Goal: Check status: Check status

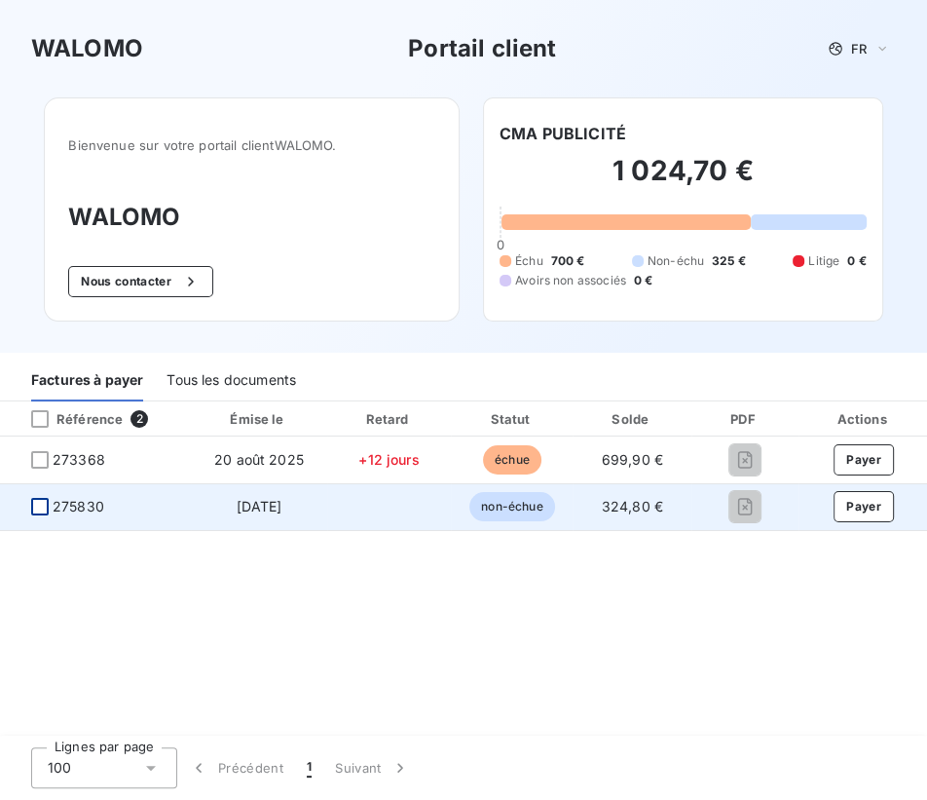
click at [48, 515] on div at bounding box center [40, 507] width 18 height 18
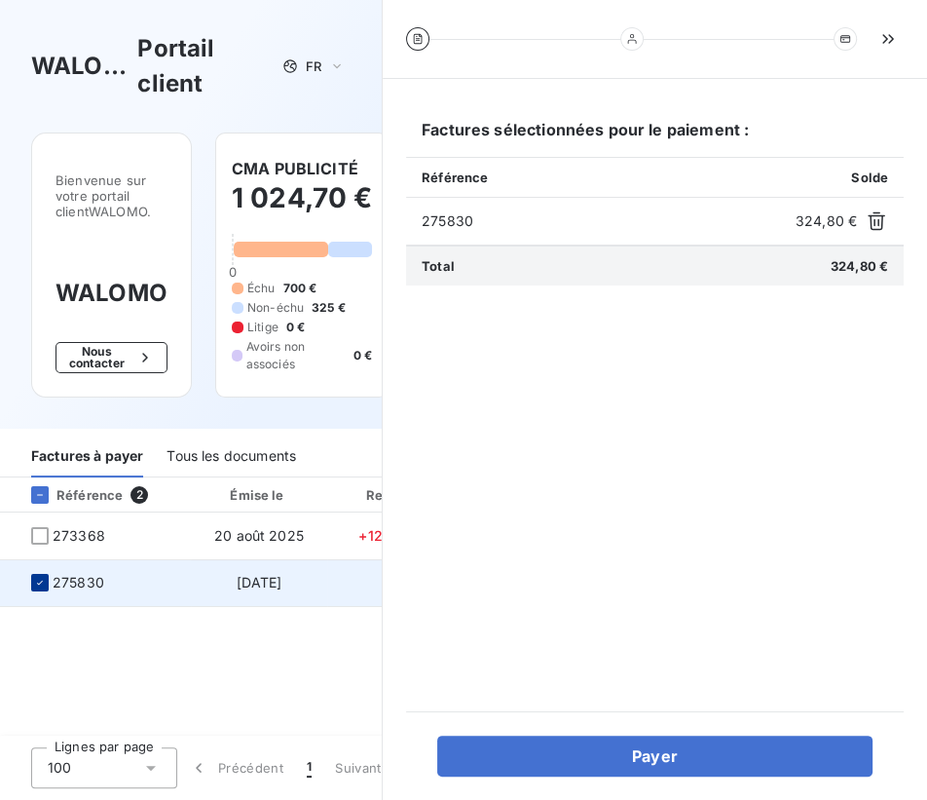
click at [43, 588] on icon at bounding box center [40, 583] width 12 height 12
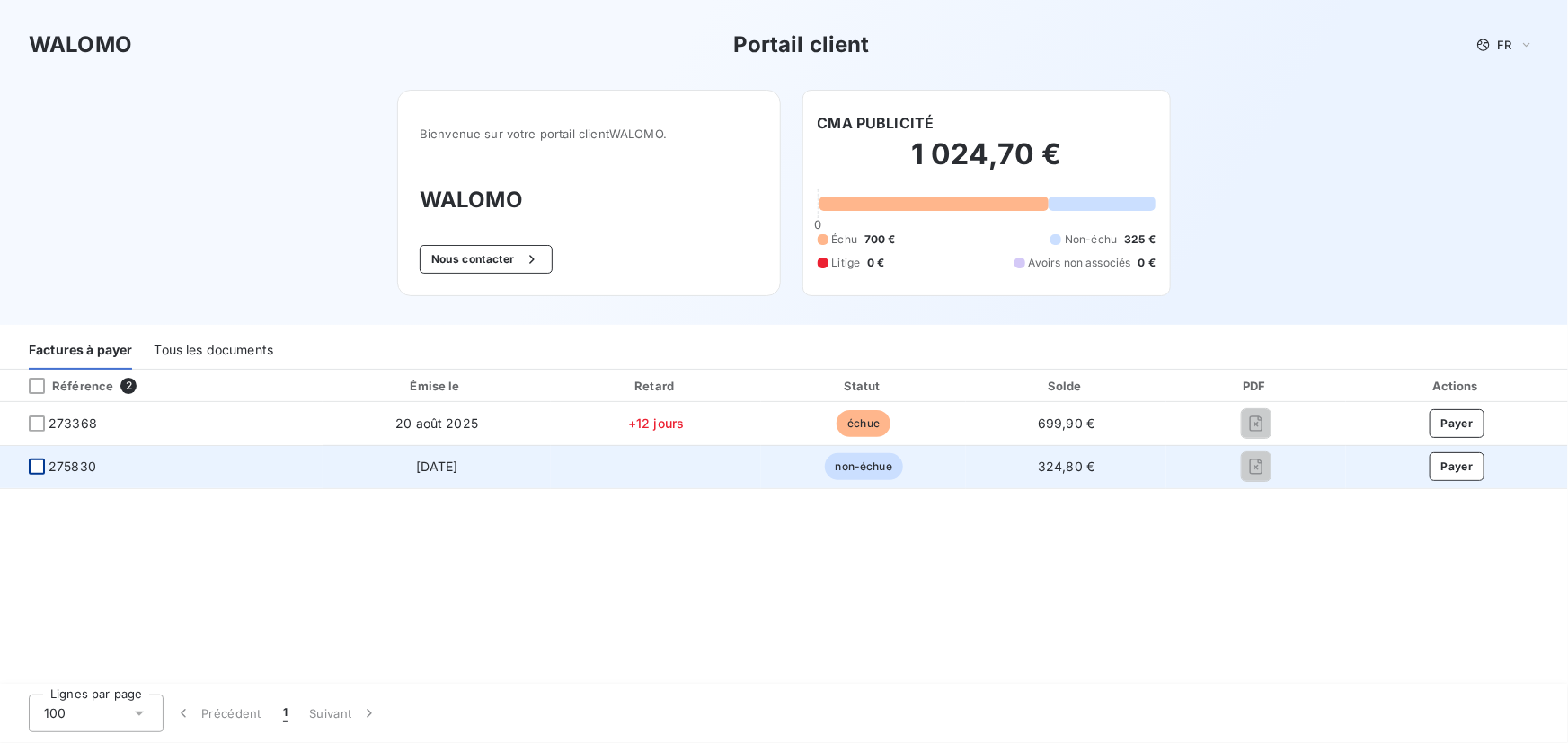
click at [40, 475] on div at bounding box center [37, 467] width 17 height 17
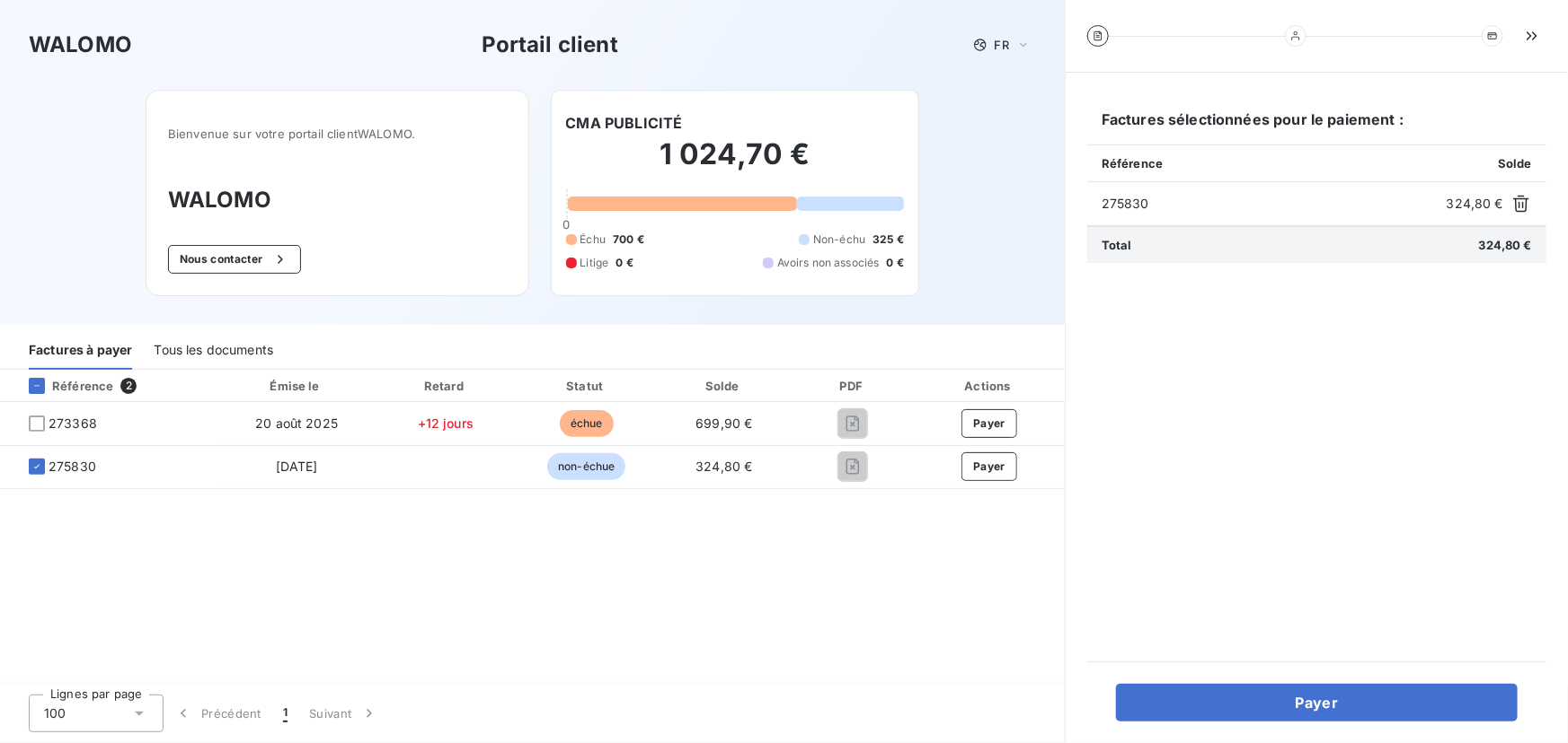
click at [42, 472] on icon at bounding box center [37, 467] width 11 height 11
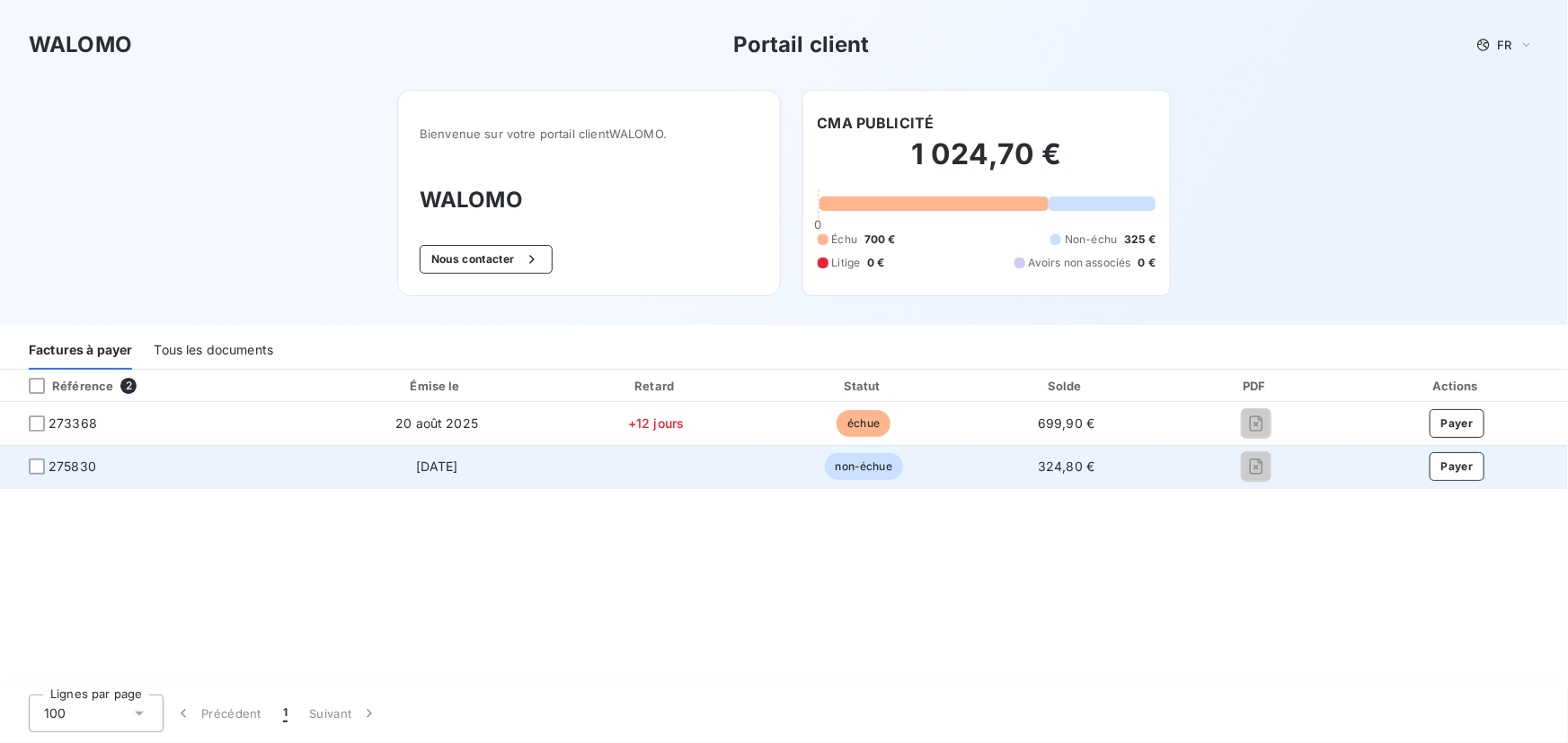
click at [865, 480] on span "non-échue" at bounding box center [863, 466] width 78 height 27
click at [439, 474] on span "[DATE]" at bounding box center [437, 466] width 42 height 16
click at [40, 475] on div at bounding box center [37, 467] width 17 height 17
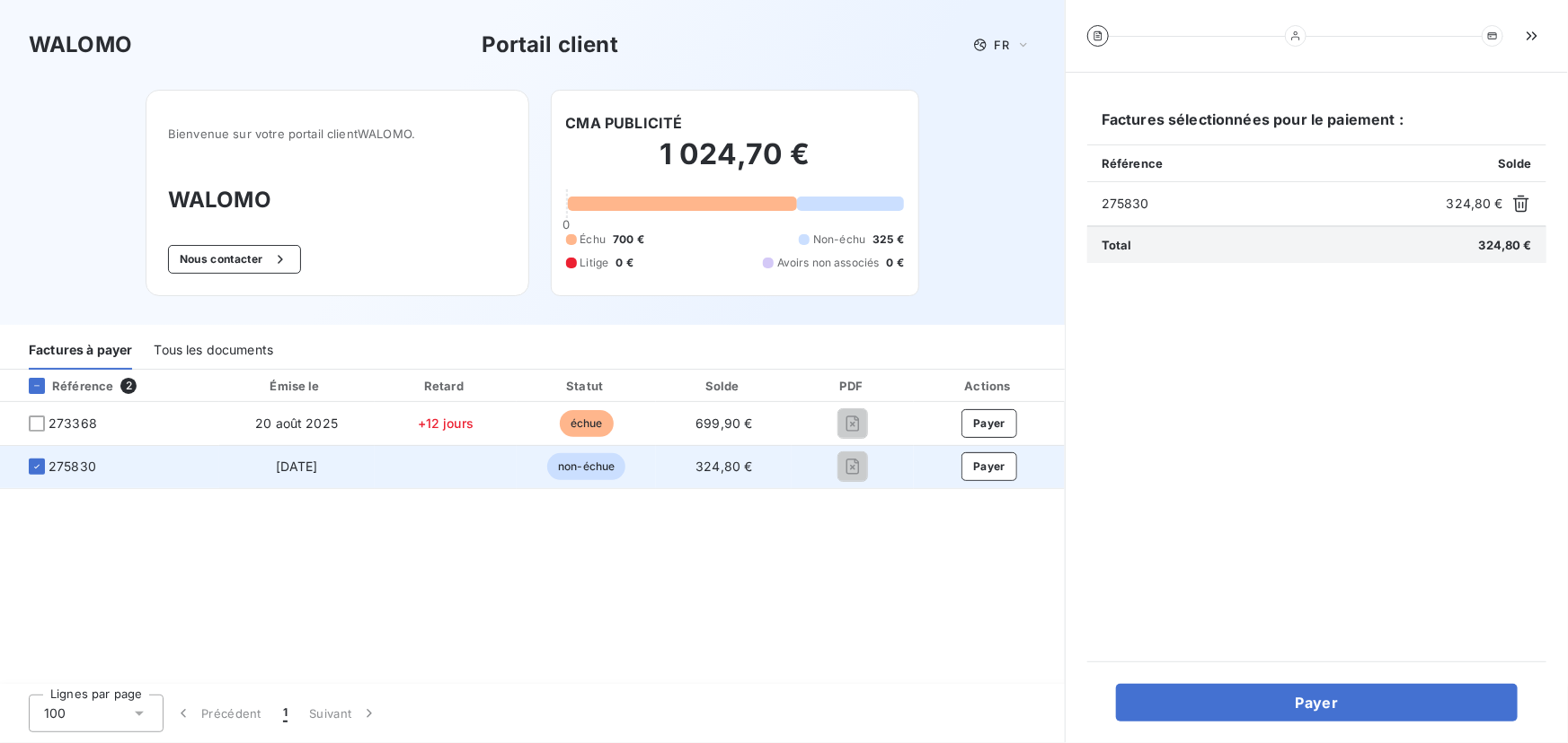
click at [756, 489] on td "324,80 €" at bounding box center [723, 466] width 136 height 43
